Goal: Task Accomplishment & Management: Complete application form

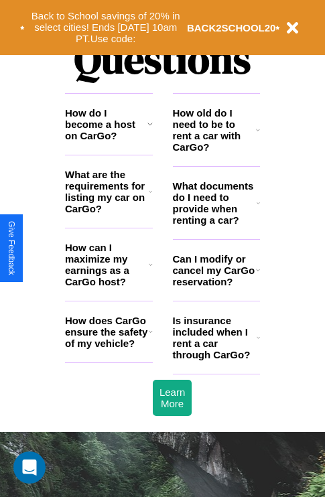
scroll to position [1624, 0]
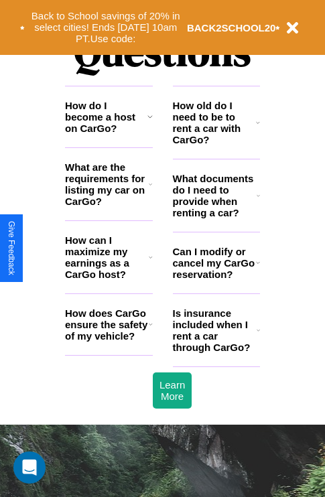
click at [150, 263] on icon at bounding box center [151, 257] width 4 height 11
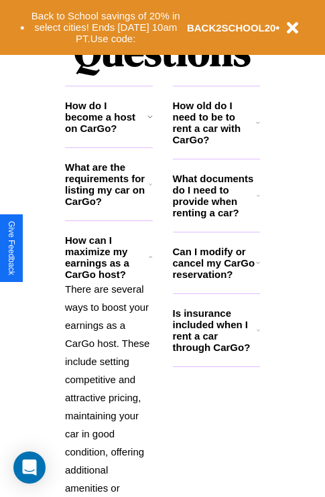
click at [216, 352] on h3 "Is insurance included when I rent a car through CarGo?" at bounding box center [215, 331] width 84 height 46
click at [258, 201] on icon at bounding box center [258, 195] width 3 height 11
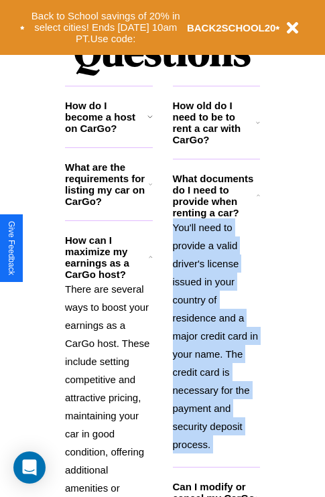
scroll to position [1804, 0]
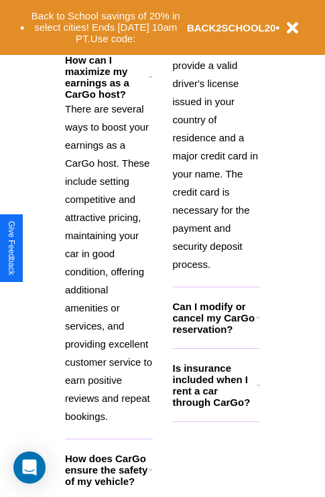
click at [150, 475] on icon at bounding box center [151, 469] width 4 height 11
click at [150, 77] on polyline at bounding box center [150, 76] width 3 height 1
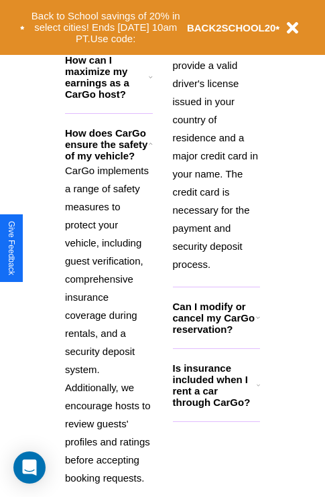
click at [257, 323] on icon at bounding box center [258, 317] width 4 height 11
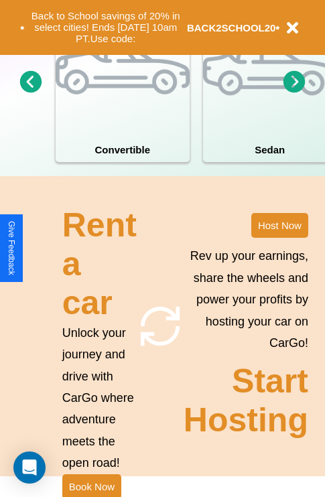
scroll to position [1044, 0]
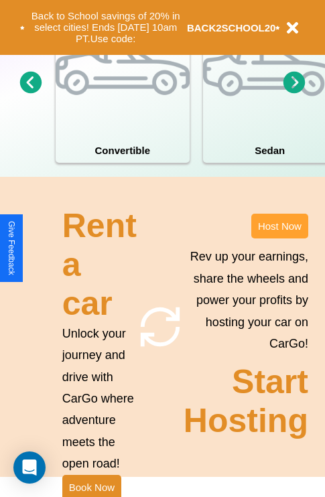
click at [279, 239] on button "Host Now" at bounding box center [279, 226] width 57 height 25
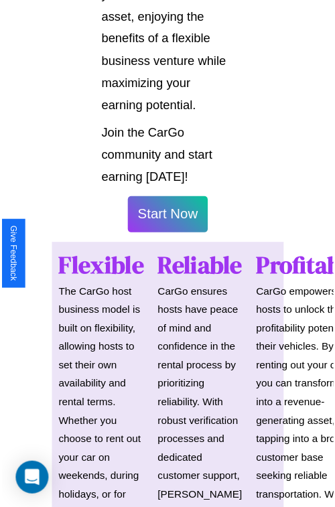
scroll to position [950, 0]
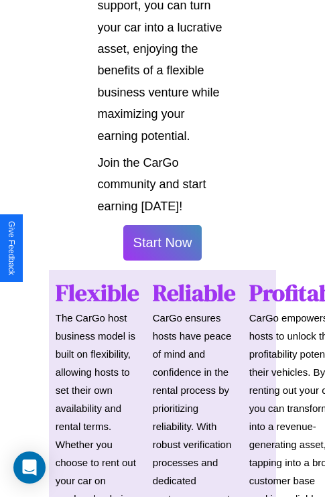
click at [162, 249] on button "Start Now" at bounding box center [162, 243] width 79 height 36
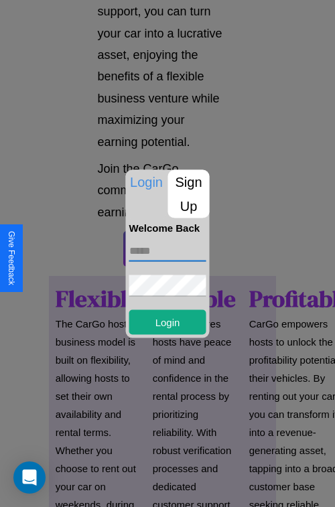
click at [168, 251] on input "text" at bounding box center [167, 250] width 77 height 21
type input "**********"
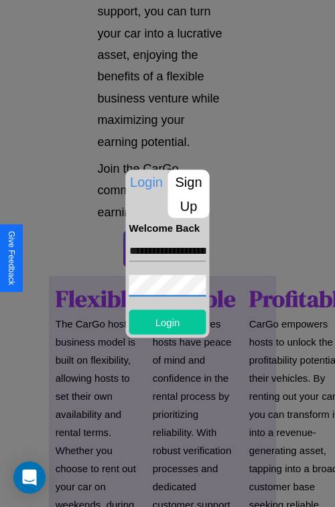
click at [168, 322] on button "Login" at bounding box center [167, 322] width 77 height 25
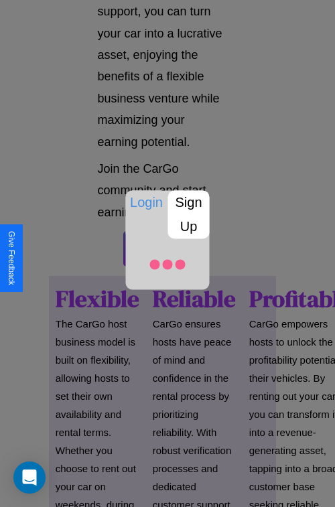
click at [162, 249] on div at bounding box center [168, 264] width 84 height 51
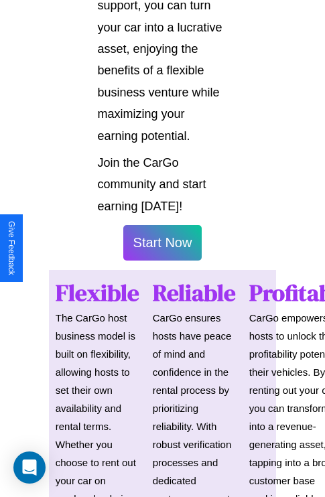
scroll to position [951, 0]
